Goal: Obtain resource: Download file/media

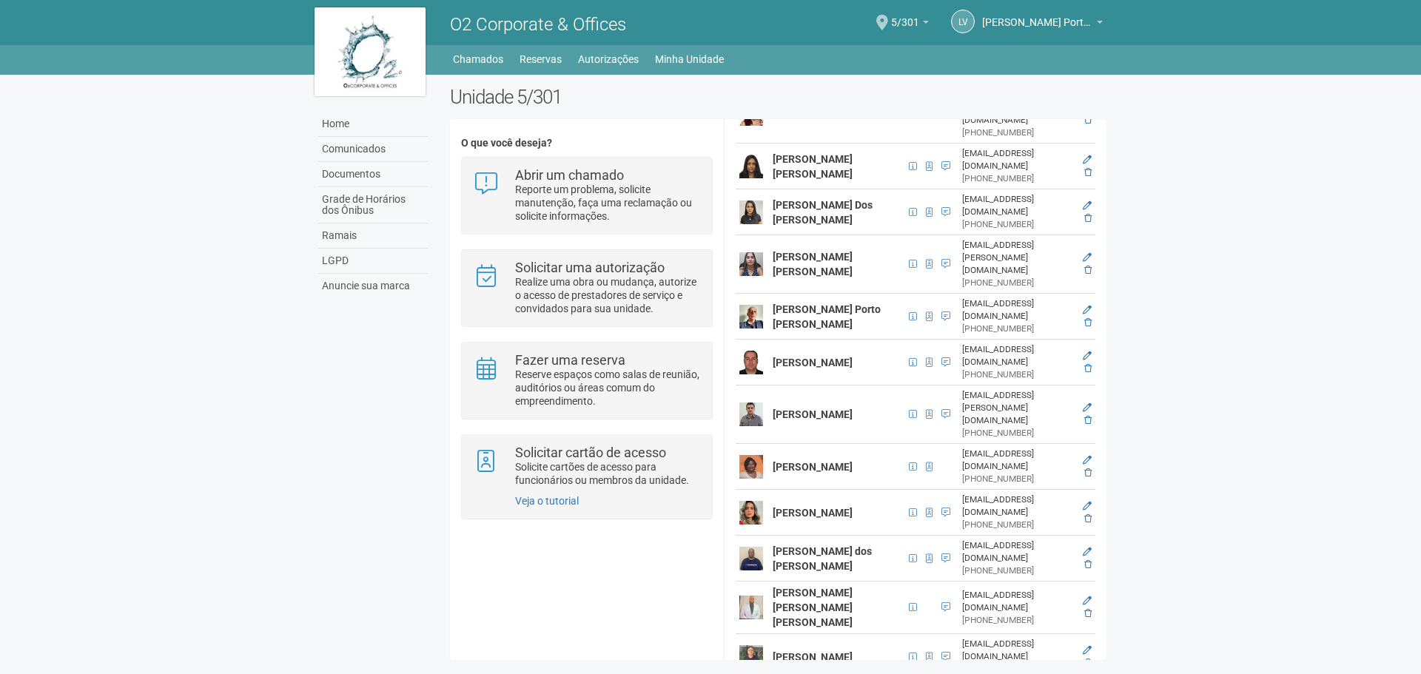
scroll to position [534, 0]
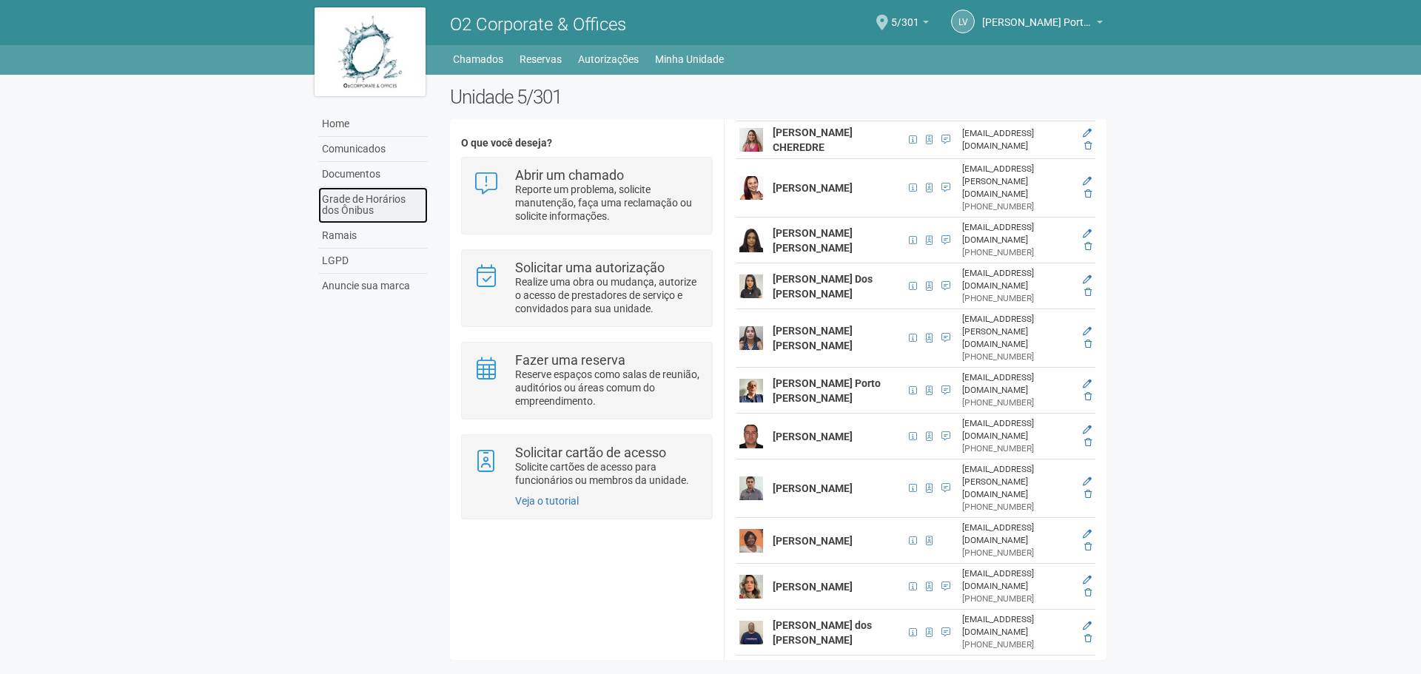
click at [400, 203] on link "Grade de Horários dos Ônibus" at bounding box center [373, 205] width 110 height 36
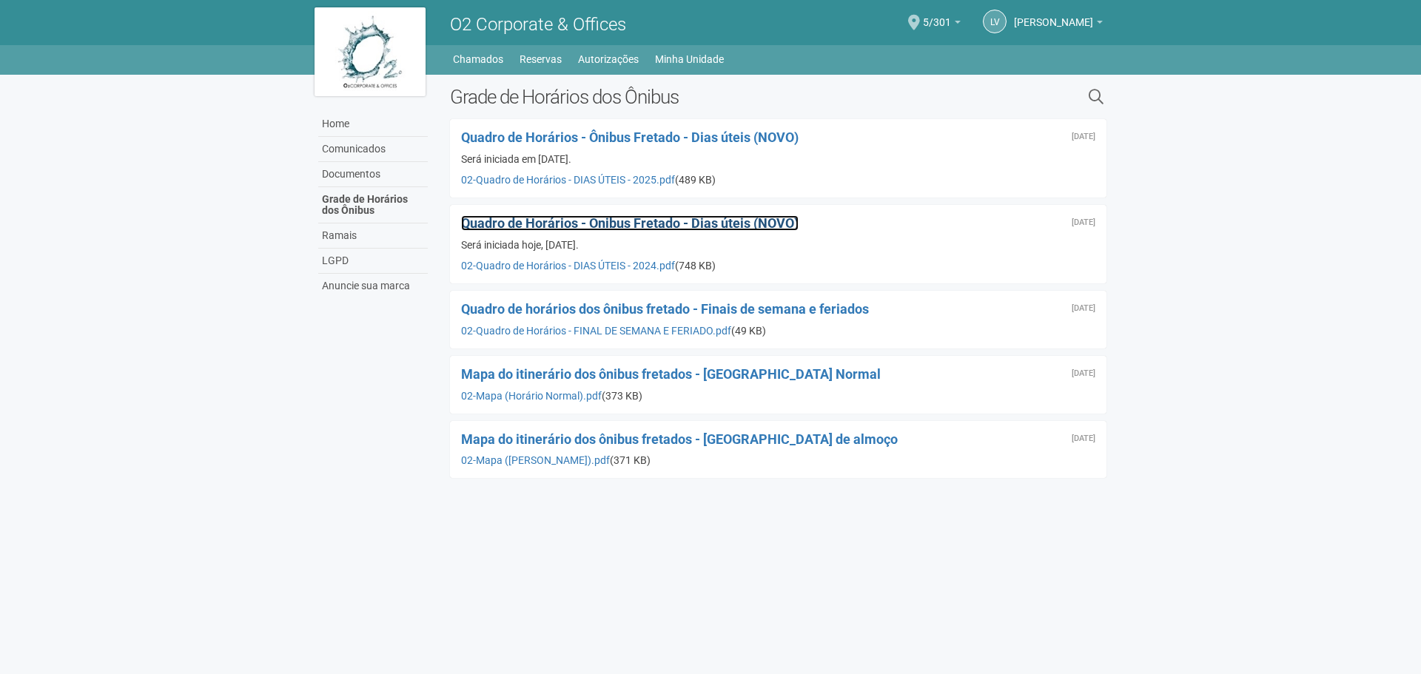
click at [584, 223] on span "Quadro de Horários - Ônibus Fretado - Dias úteis (NOVO)" at bounding box center [629, 223] width 337 height 16
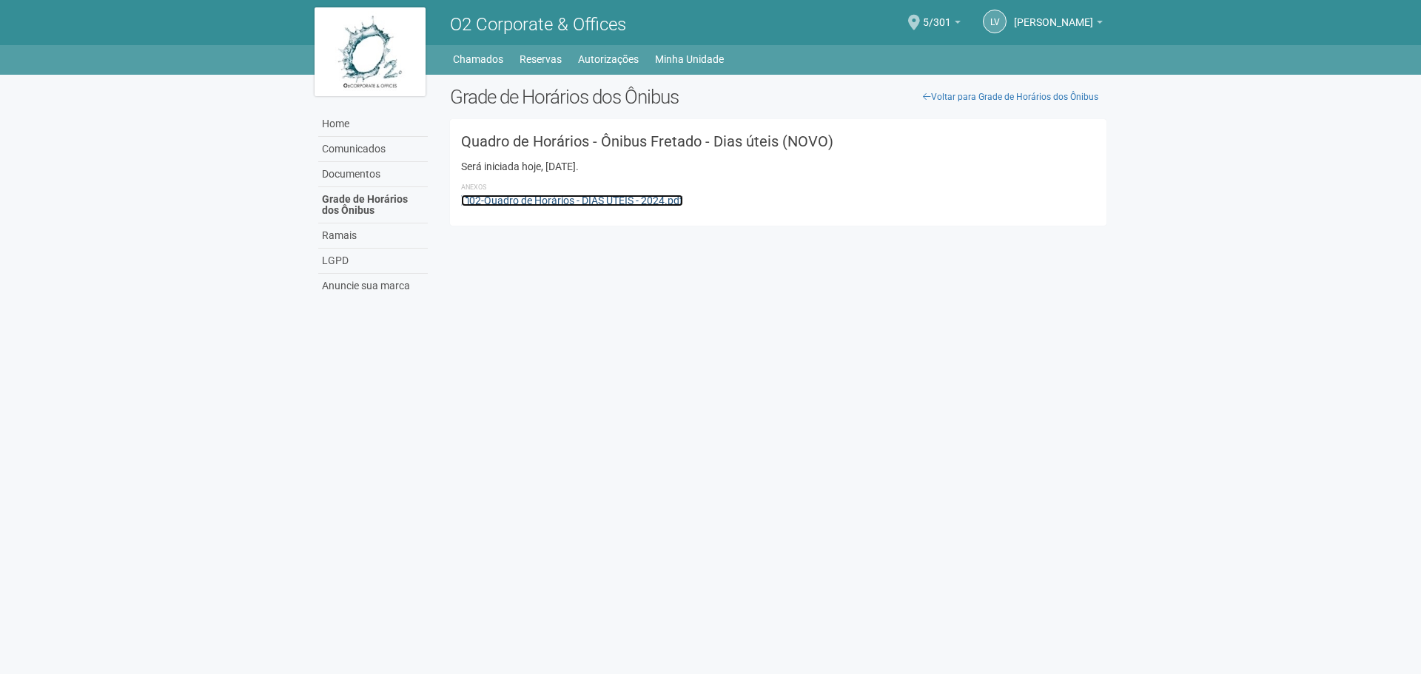
click at [559, 197] on link "02-Quadro de Horários - DIAS ÚTEIS - 2024.pdf" at bounding box center [572, 201] width 222 height 12
